Goal: Task Accomplishment & Management: Manage account settings

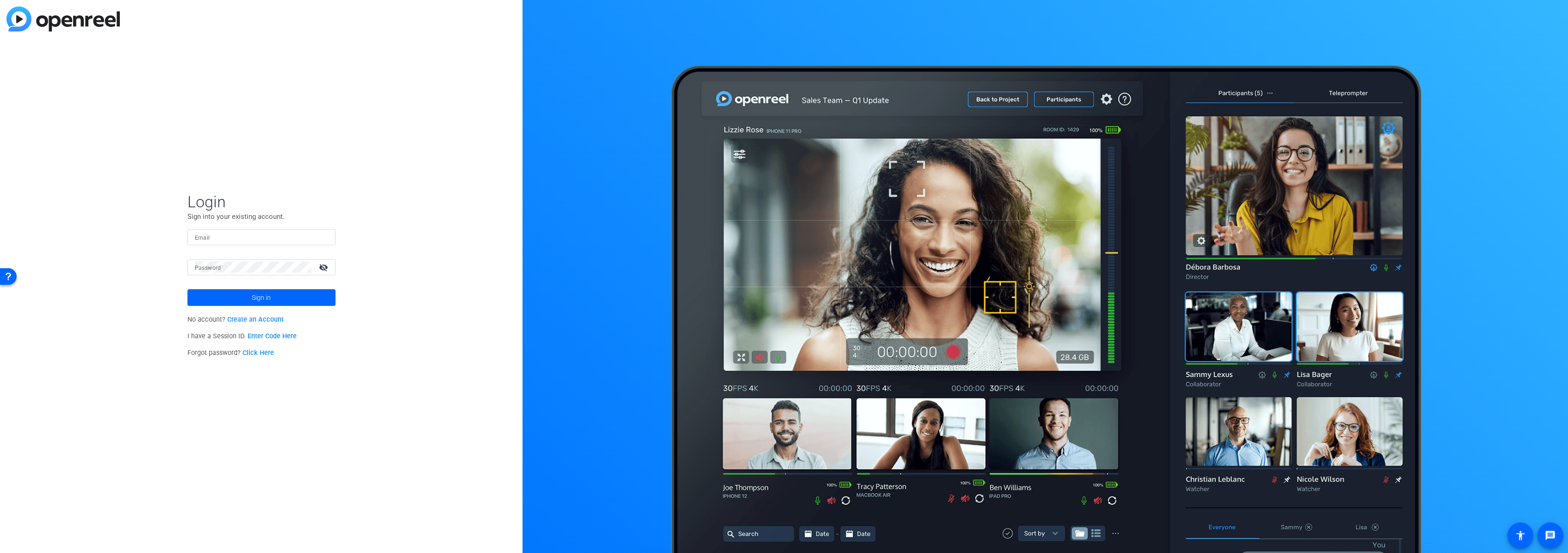
type input "elvis.evans@optum.com"
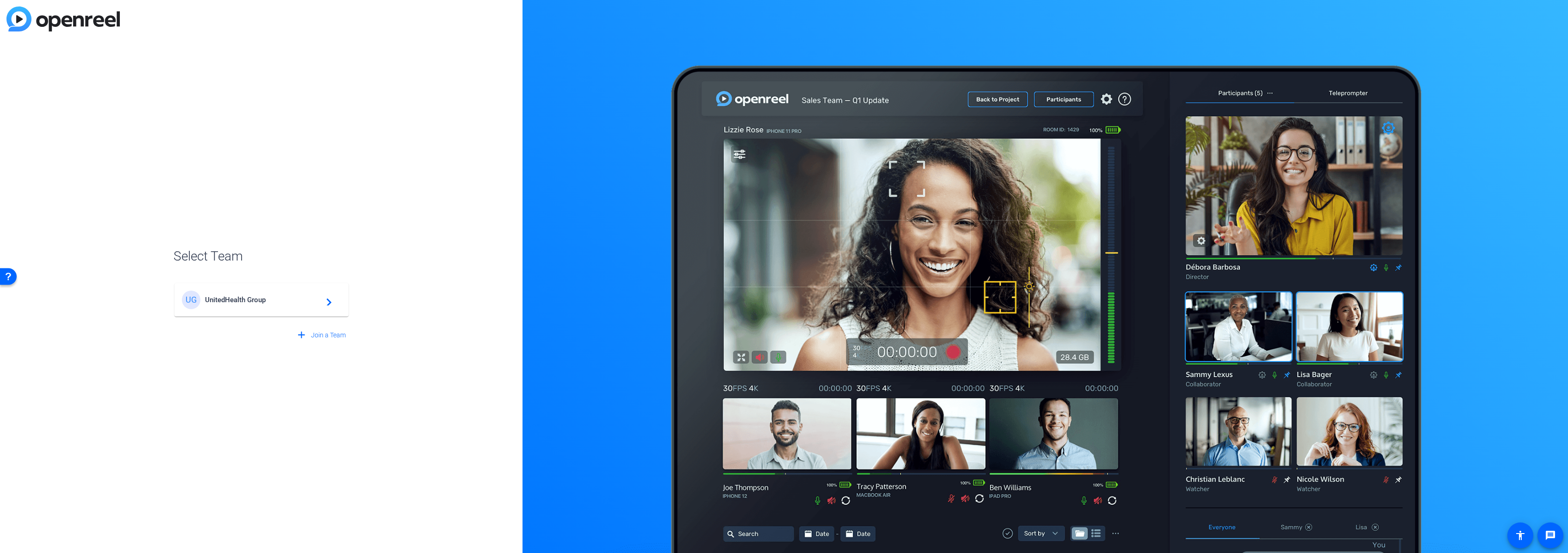
click at [302, 300] on span "UnitedHealth Group" at bounding box center [263, 300] width 116 height 9
